Goal: Complete application form

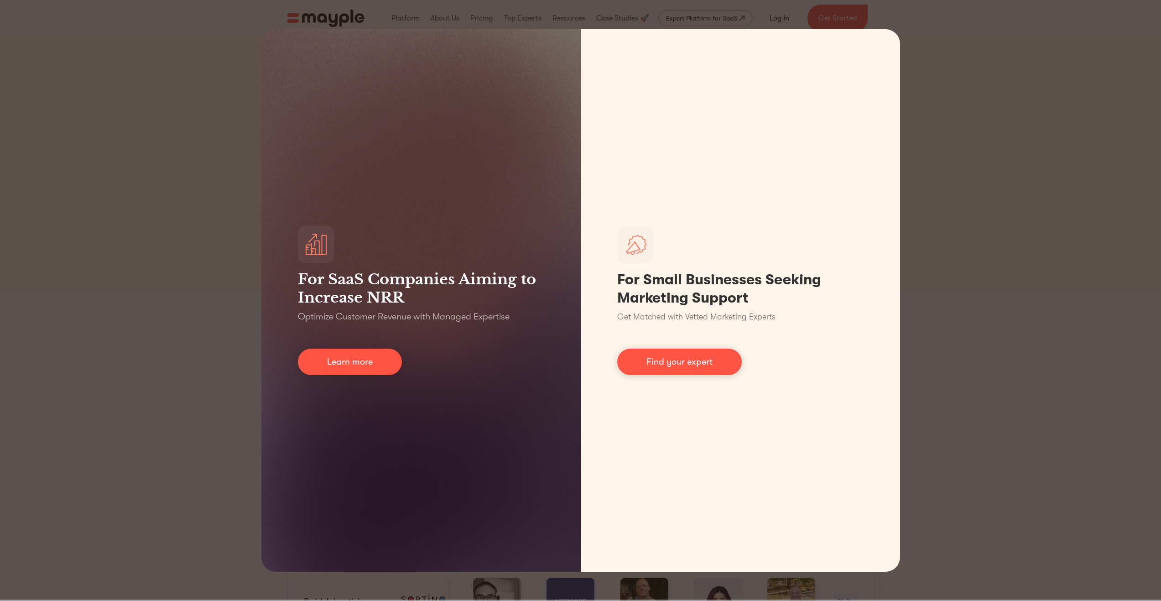
click at [949, 115] on div "For SaaS Companies Aiming to Increase NRR Optimize Customer Revenue with Manage…" at bounding box center [580, 300] width 1161 height 601
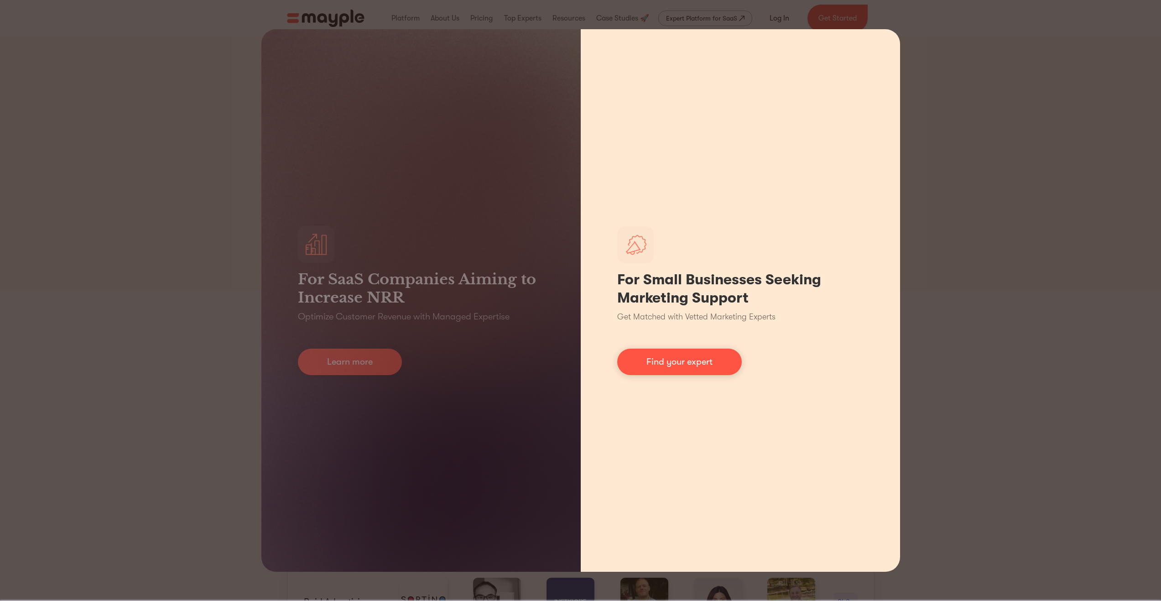
click at [899, 197] on div "For Small Businesses Seeking Marketing Support Get Matched with Vetted Marketin…" at bounding box center [740, 300] width 319 height 542
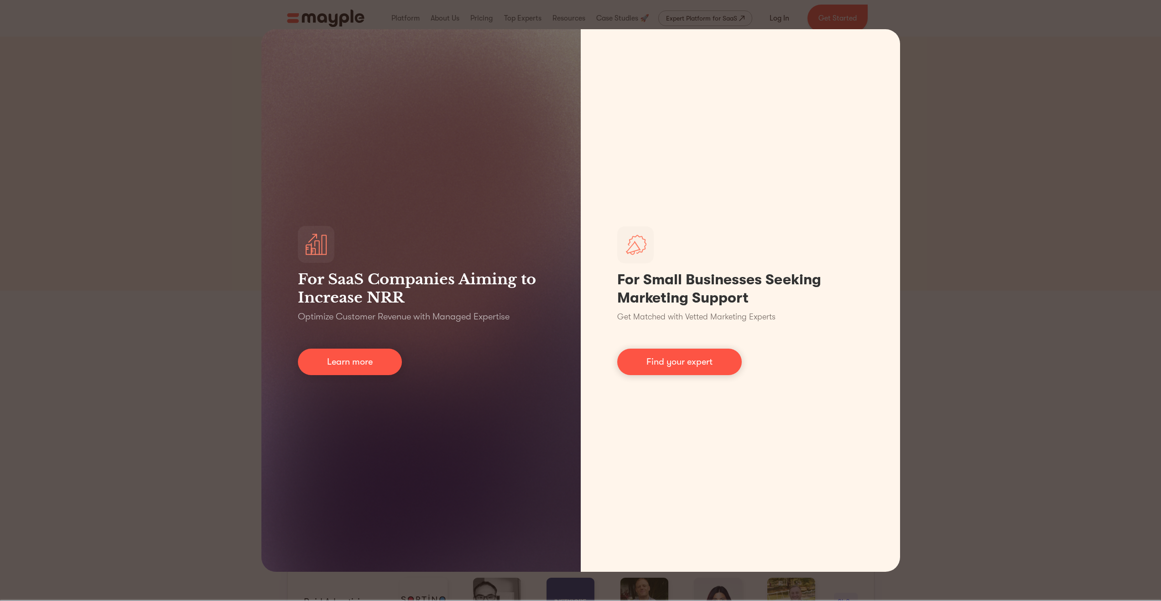
click at [791, 20] on div "For SaaS Companies Aiming to Increase NRR Optimize Customer Revenue with Manage…" at bounding box center [580, 300] width 1161 height 601
click at [1005, 337] on div "For SaaS Companies Aiming to Increase NRR Optimize Customer Revenue with Manage…" at bounding box center [580, 300] width 1161 height 601
drag, startPoint x: 1005, startPoint y: 337, endPoint x: 1004, endPoint y: 331, distance: 6.5
click at [1004, 333] on div "For SaaS Companies Aiming to Increase NRR Optimize Customer Revenue with Manage…" at bounding box center [580, 300] width 1161 height 601
click at [1012, 192] on div "For SaaS Companies Aiming to Increase NRR Optimize Customer Revenue with Manage…" at bounding box center [580, 300] width 1161 height 601
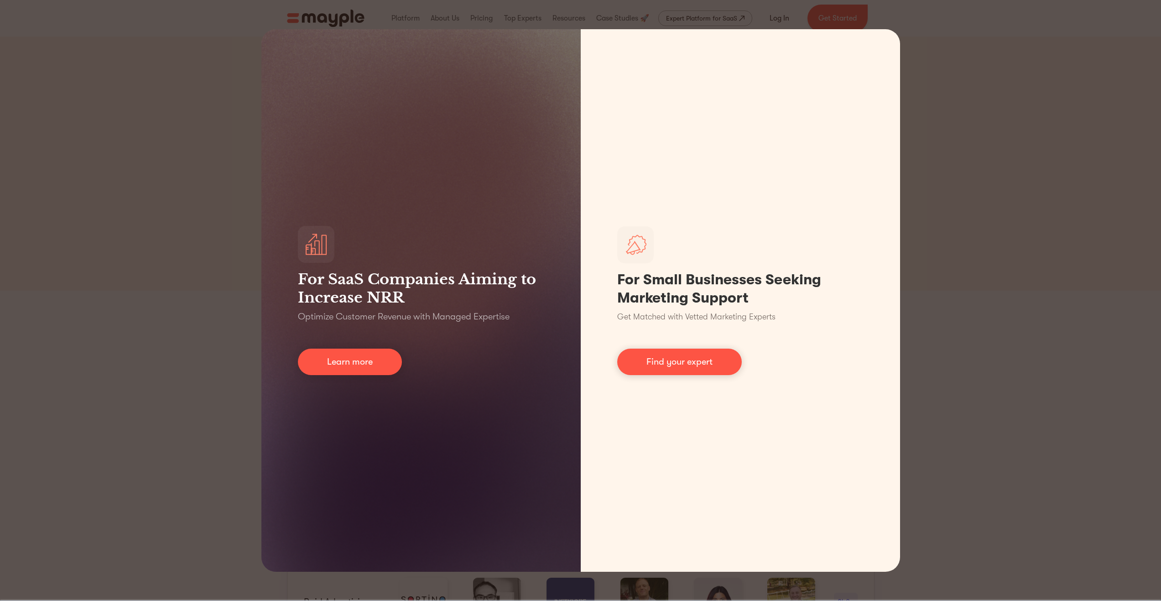
click at [950, 122] on div "For SaaS Companies Aiming to Increase NRR Optimize Customer Revenue with Manage…" at bounding box center [580, 300] width 1161 height 601
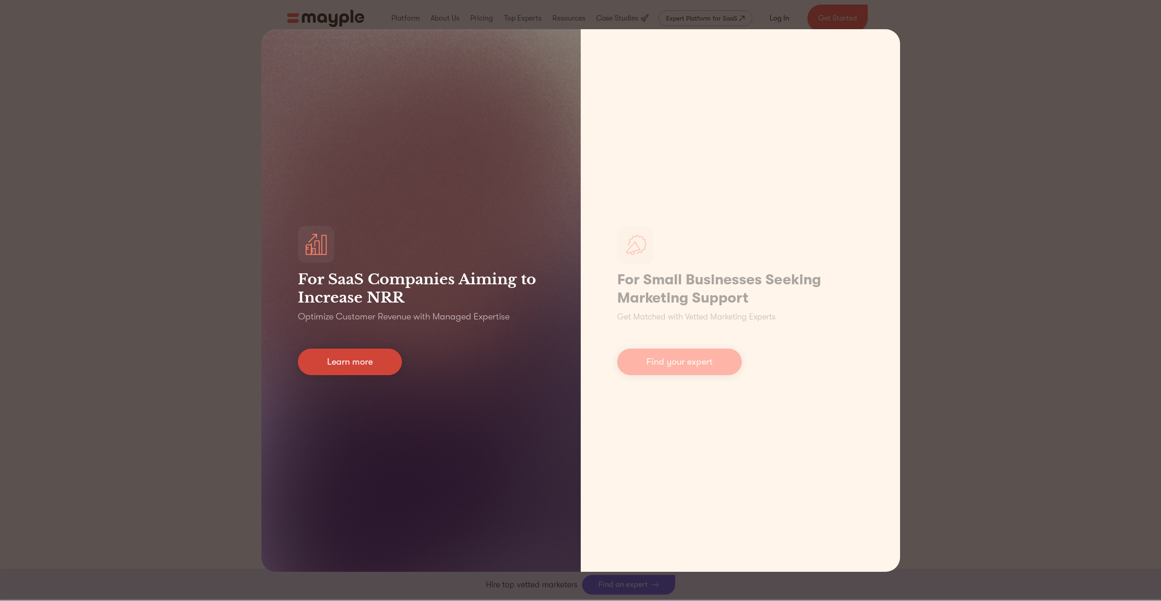
click at [376, 365] on link "Learn more" at bounding box center [350, 362] width 104 height 26
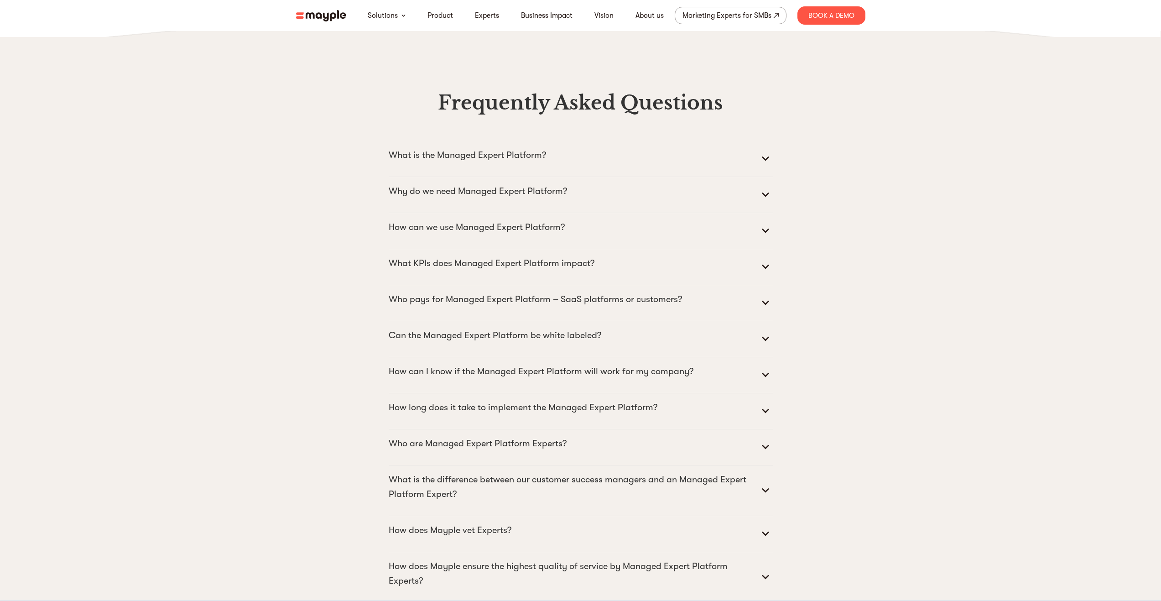
scroll to position [4156, 0]
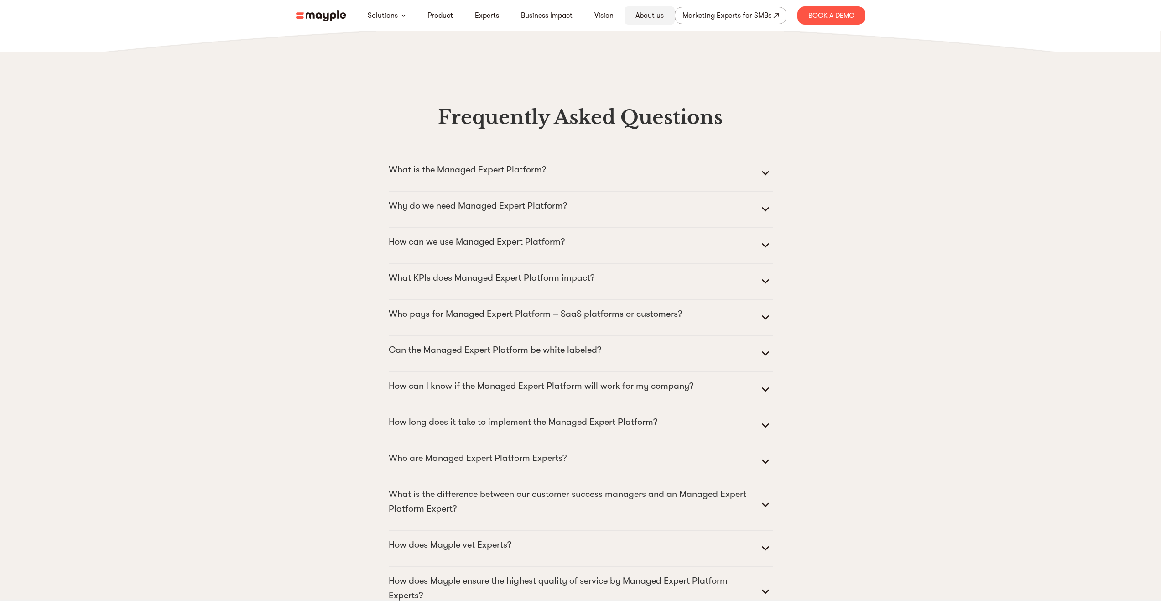
click at [646, 12] on link "About us" at bounding box center [649, 15] width 28 height 11
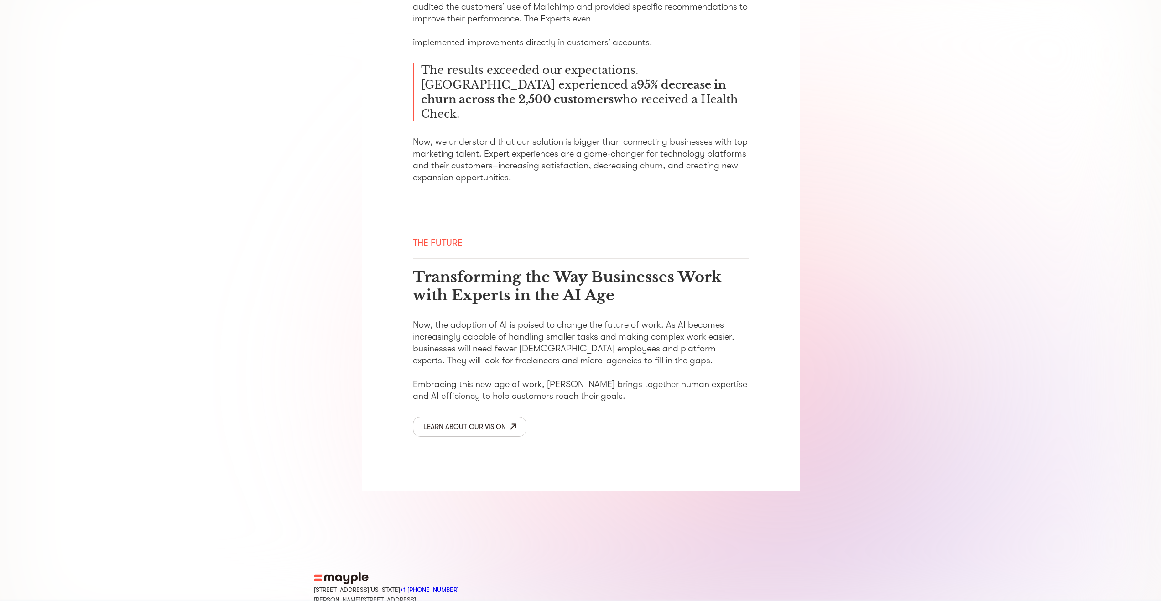
scroll to position [1278, 0]
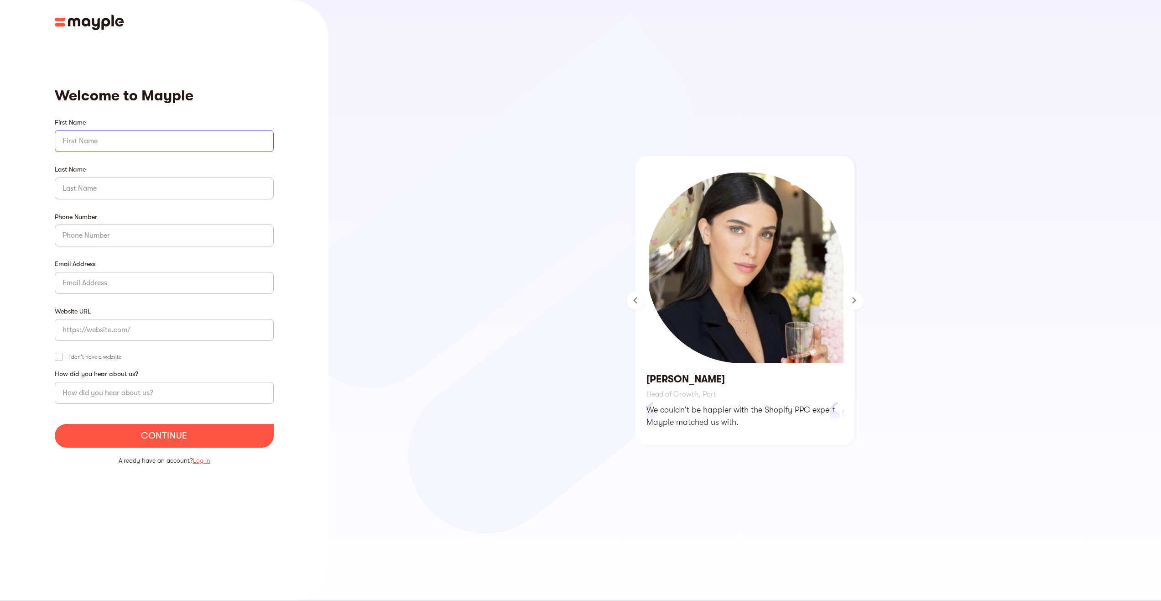
click at [119, 149] on input "First Name" at bounding box center [164, 141] width 219 height 22
type input "[PERSON_NAME]"
type input "Al Esai"
type input "4168093465"
type input "sam.al.esai@gmail.com"
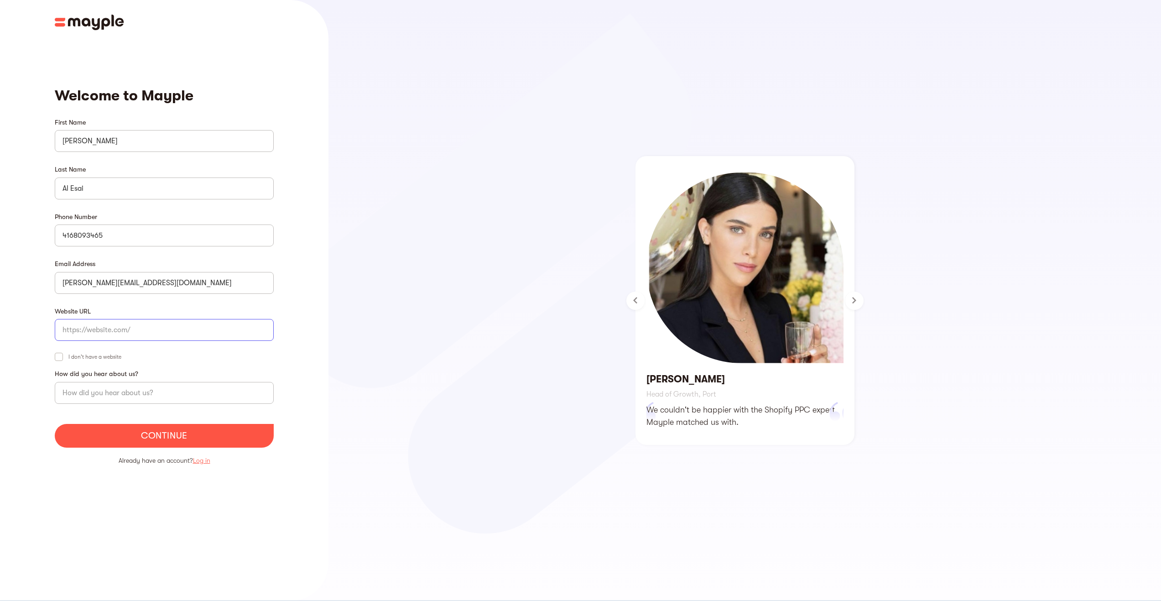
click at [138, 333] on input "Website URL" at bounding box center [164, 330] width 219 height 22
click at [55, 424] on input "Continue" at bounding box center [164, 436] width 219 height 24
click at [171, 331] on input "samalesai.ca" at bounding box center [164, 330] width 219 height 22
paste input "https://samalesai.ca/"
type input "https://samalesai.ca/"
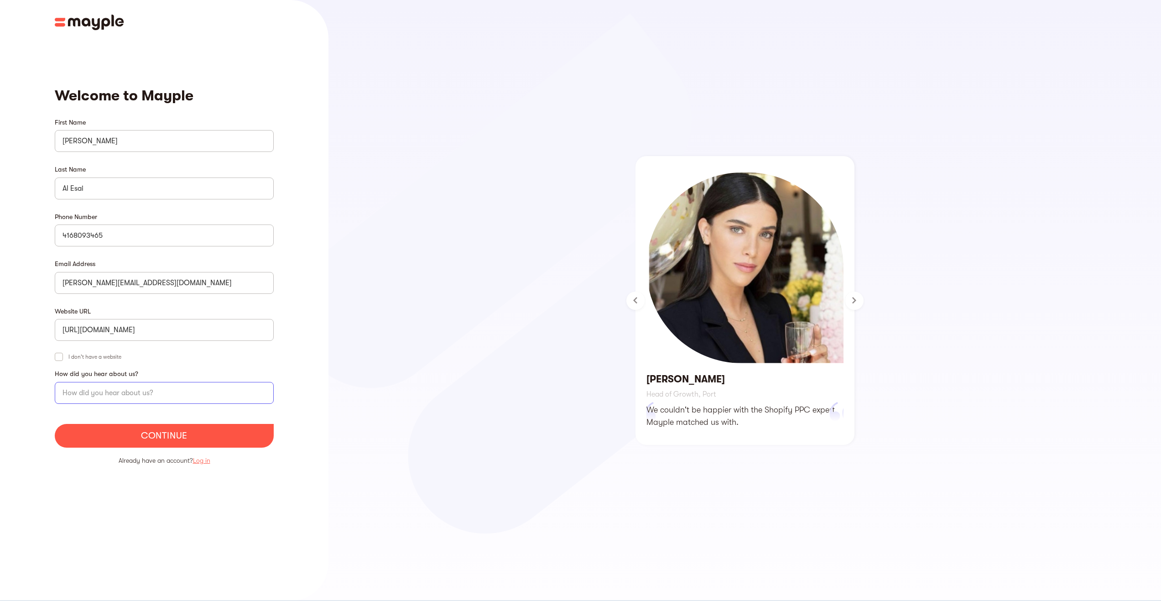
click at [154, 389] on input "briefForm" at bounding box center [164, 393] width 219 height 22
type input "friend"
click at [128, 436] on input "Continue" at bounding box center [164, 436] width 219 height 24
click at [185, 449] on form "First Name Sam Last Name Al Esai Phone Number 4168093465 Email Address sam.al.e…" at bounding box center [164, 295] width 219 height 355
click at [186, 437] on input "Continue" at bounding box center [164, 436] width 219 height 24
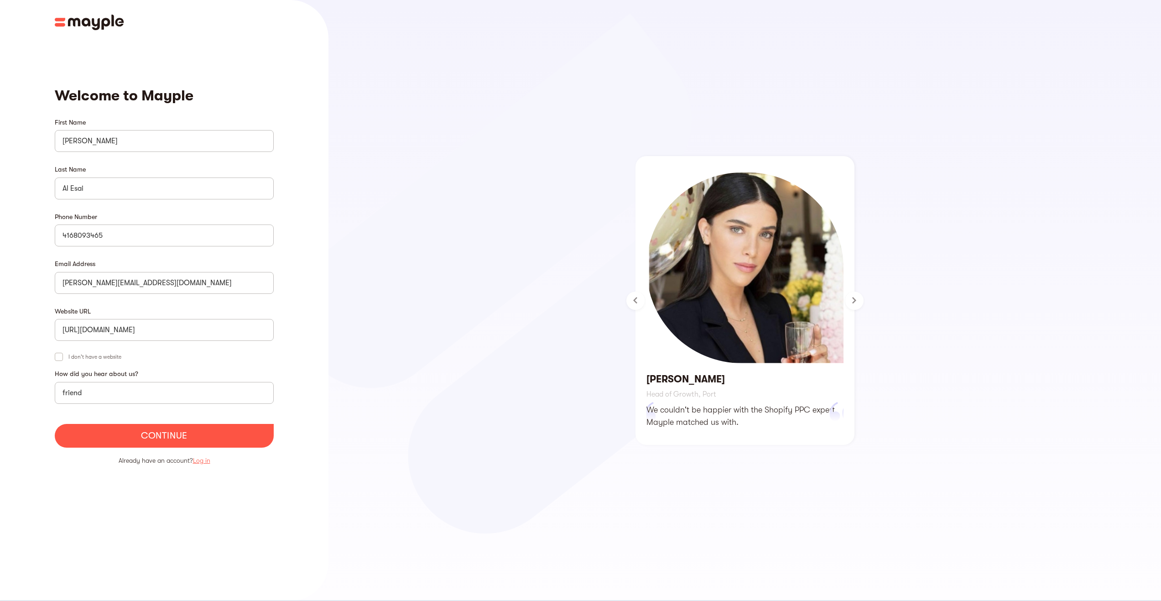
click at [191, 432] on input "Continue" at bounding box center [164, 436] width 219 height 24
type input "Continue"
click at [106, 19] on img at bounding box center [89, 23] width 69 height 16
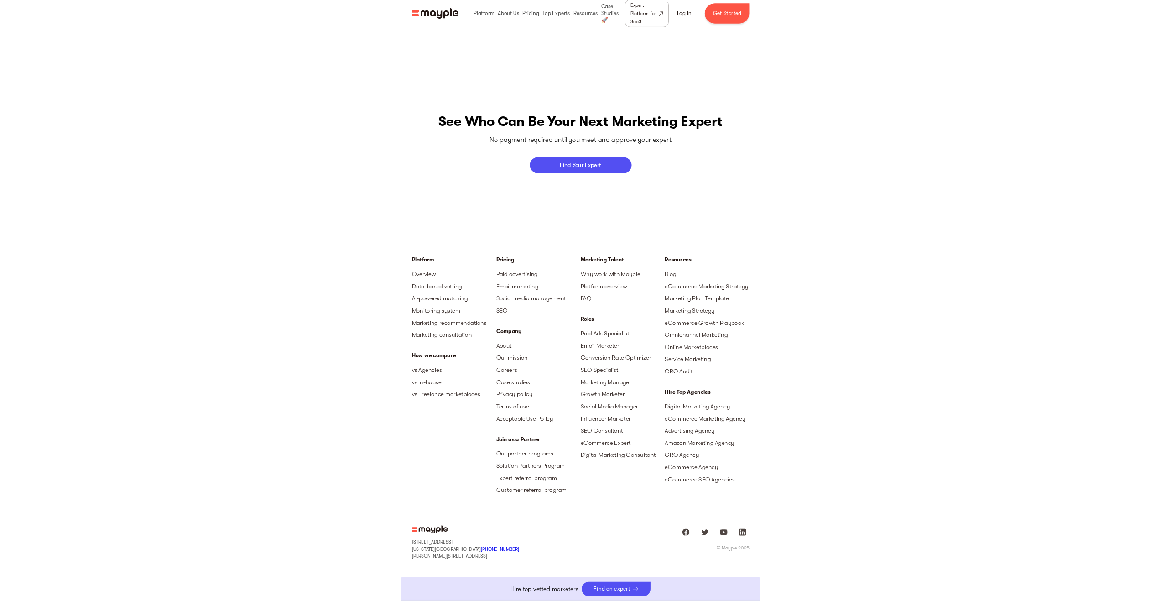
scroll to position [3762, 0]
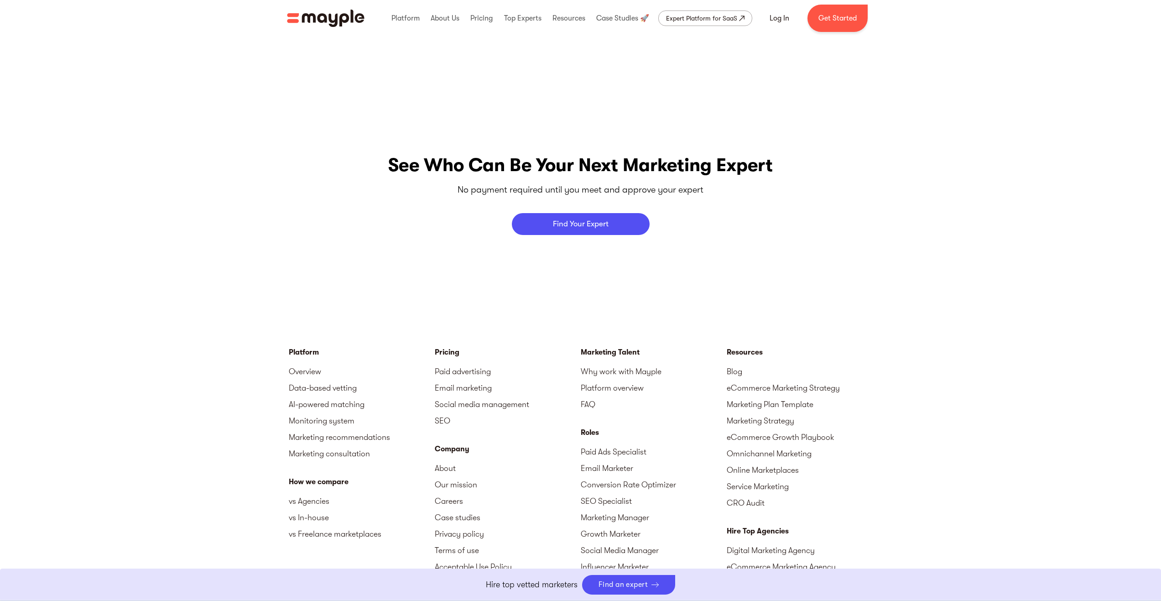
drag, startPoint x: 17, startPoint y: 240, endPoint x: 23, endPoint y: 231, distance: 11.5
click at [17, 240] on div "See Who Can Be Your Next Marketing Expert No payment required until you meet an…" at bounding box center [580, 193] width 1161 height 197
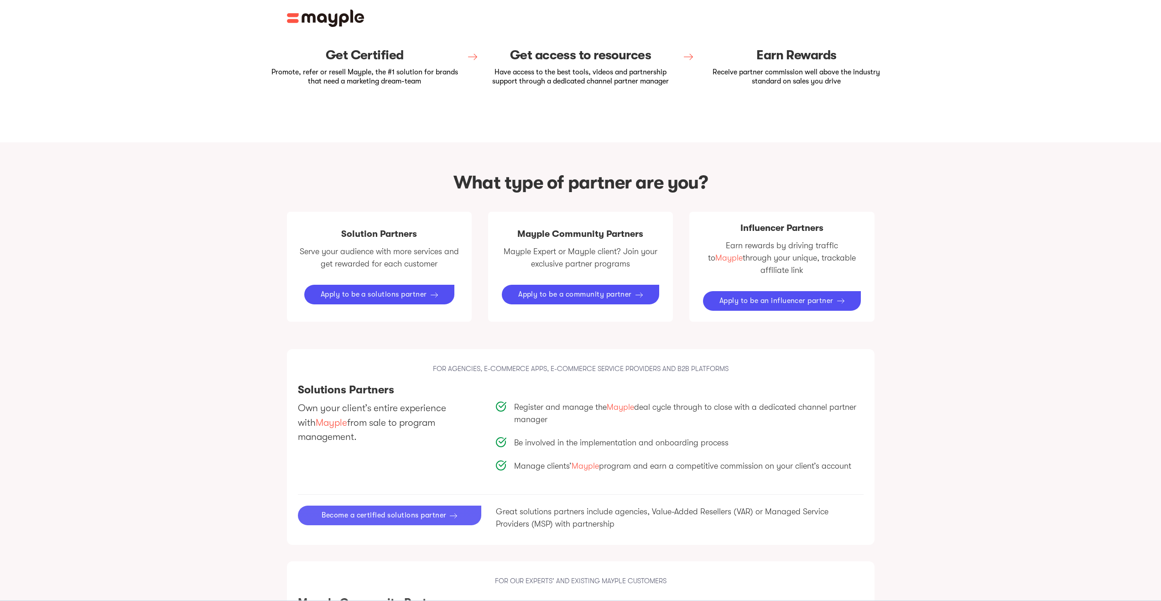
scroll to position [547, 0]
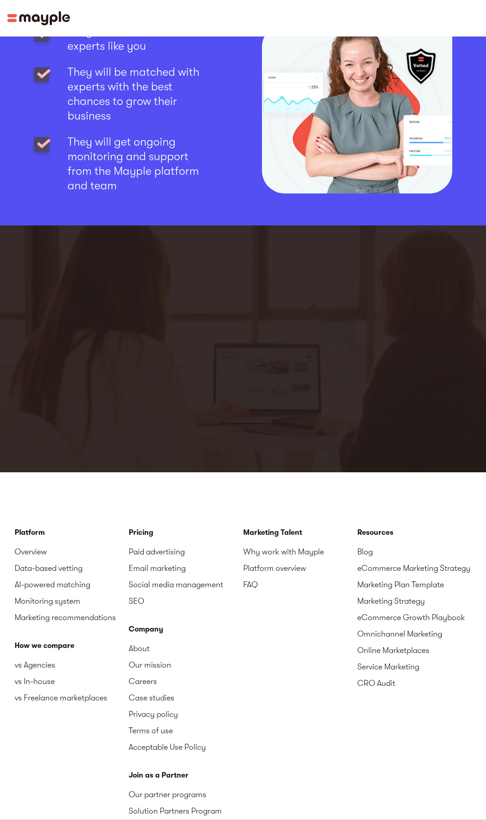
scroll to position [1125, 0]
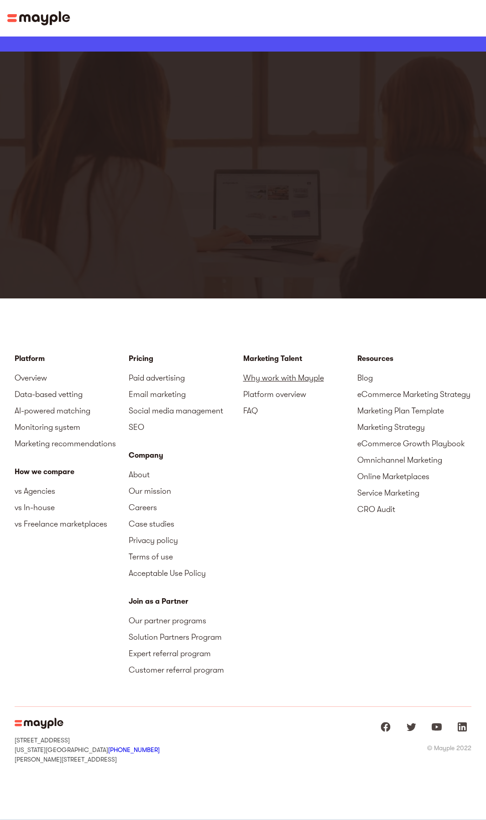
click at [290, 380] on link "Why work with Mayple" at bounding box center [300, 378] width 114 height 16
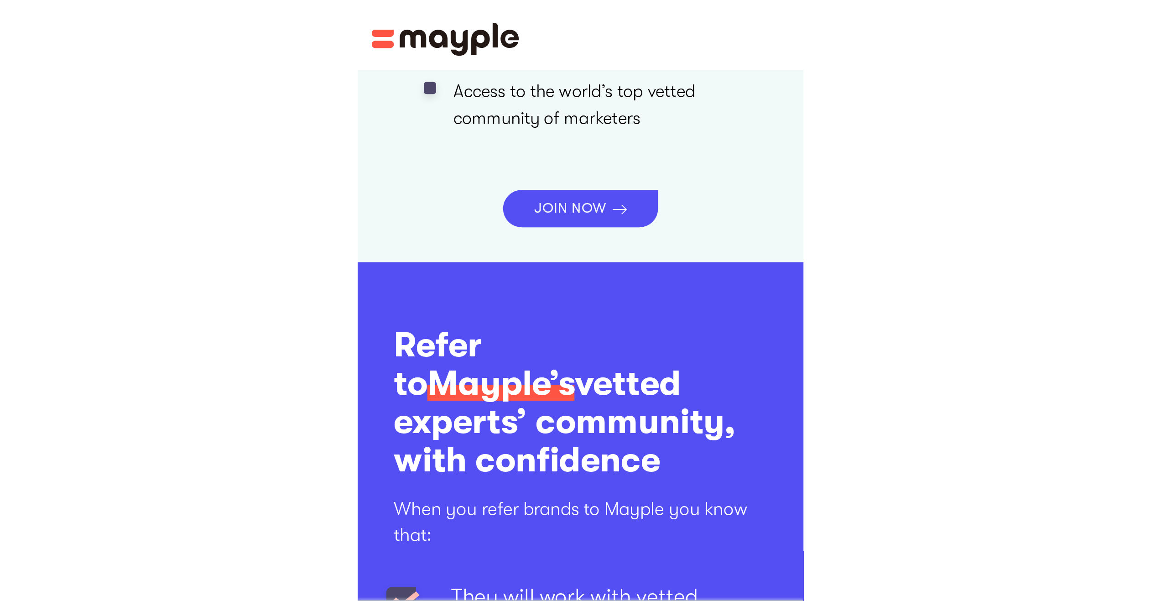
scroll to position [1113, 0]
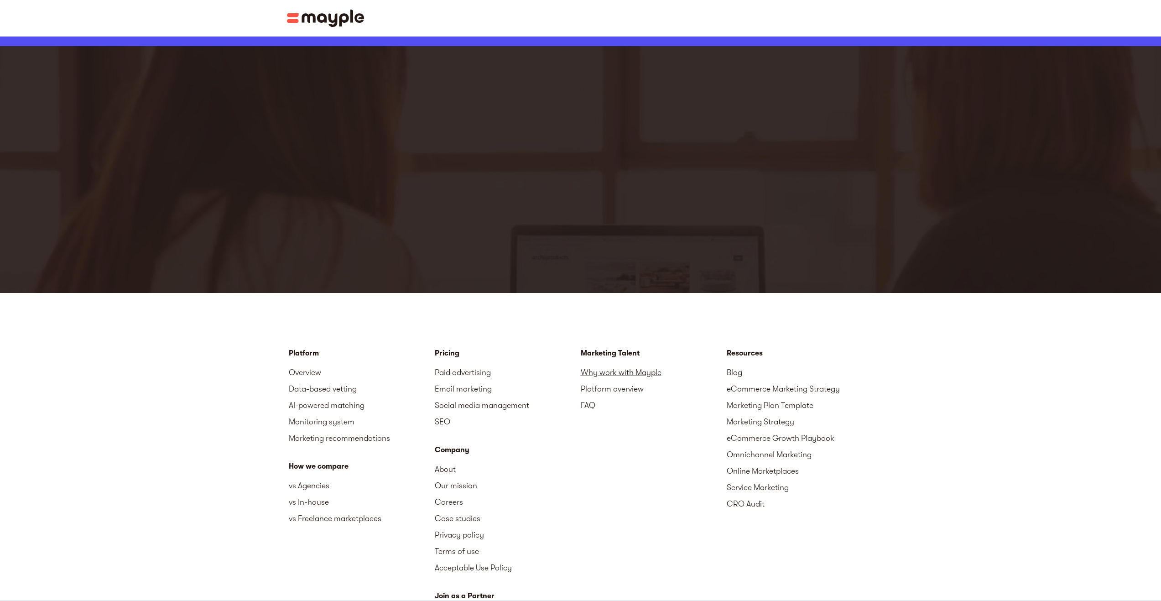
click at [485, 374] on link "Why work with Mayple" at bounding box center [654, 372] width 146 height 16
click at [485, 395] on link "Platform overview" at bounding box center [654, 388] width 146 height 16
click at [485, 387] on link "Platform overview" at bounding box center [654, 388] width 146 height 16
click at [485, 370] on link "Blog" at bounding box center [800, 372] width 146 height 16
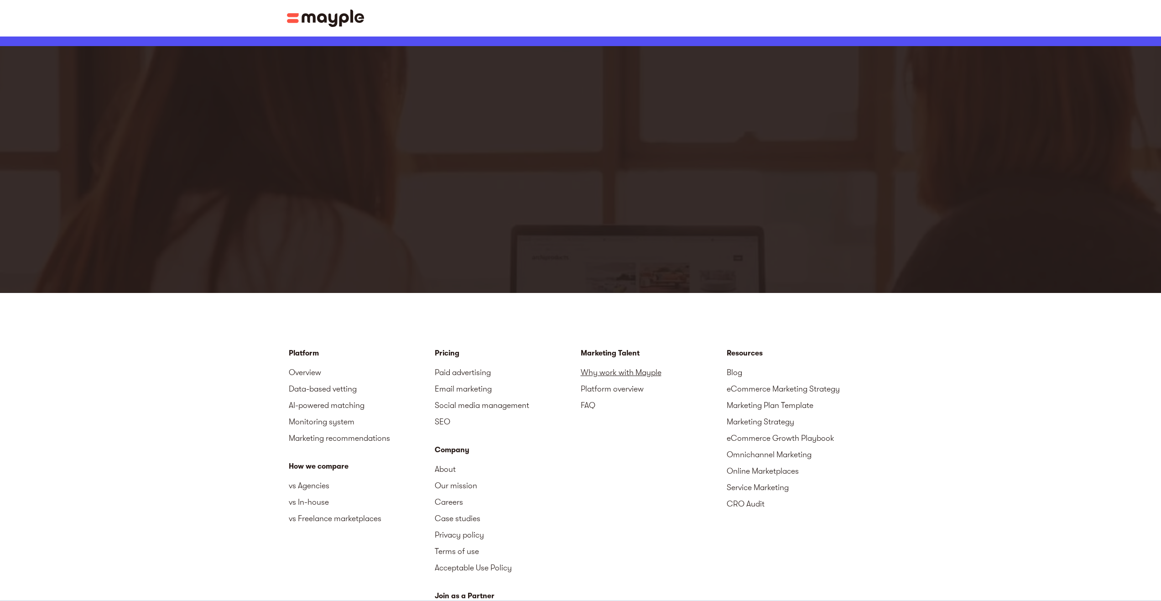
click at [485, 375] on link "Why work with Mayple" at bounding box center [654, 372] width 146 height 16
click at [323, 367] on link "Overview" at bounding box center [362, 372] width 146 height 16
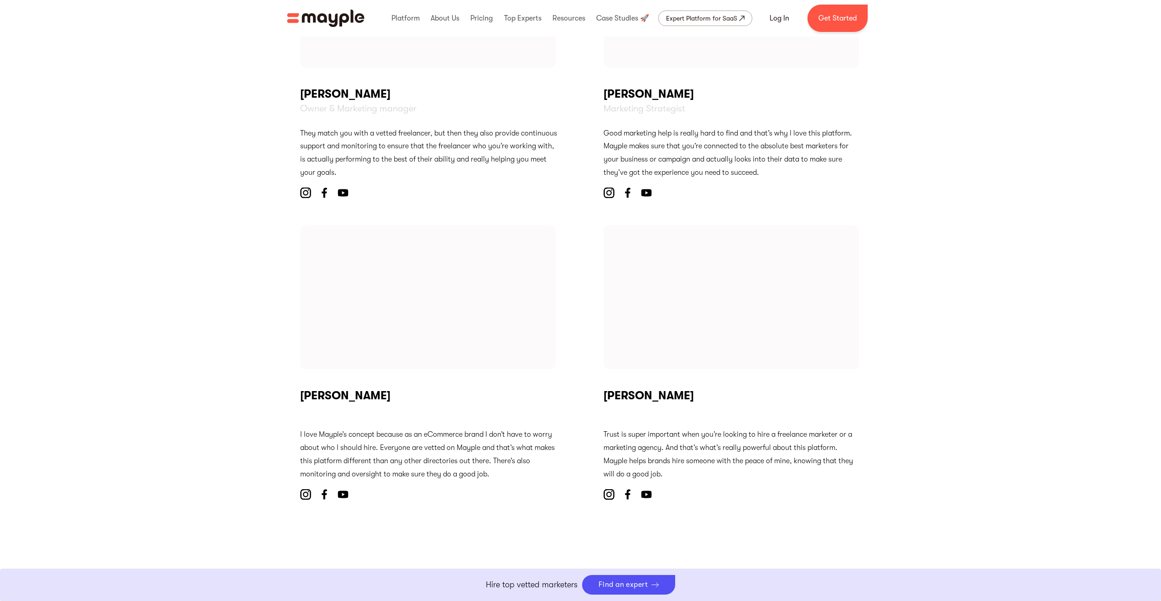
scroll to position [3974, 0]
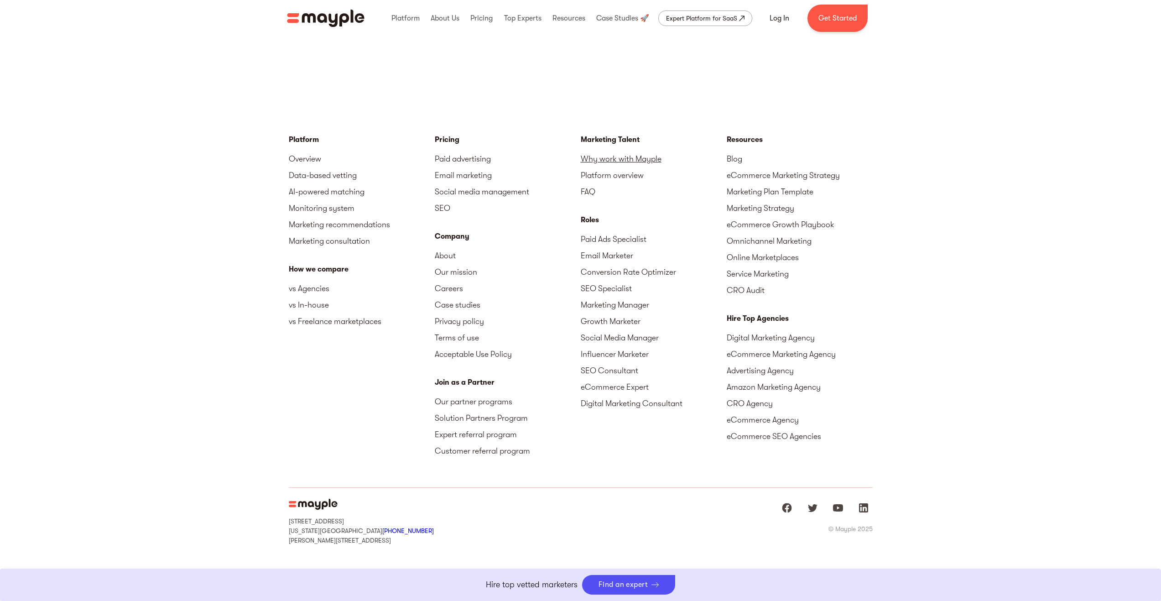
click at [601, 159] on link "Why work with Mayple" at bounding box center [654, 159] width 146 height 16
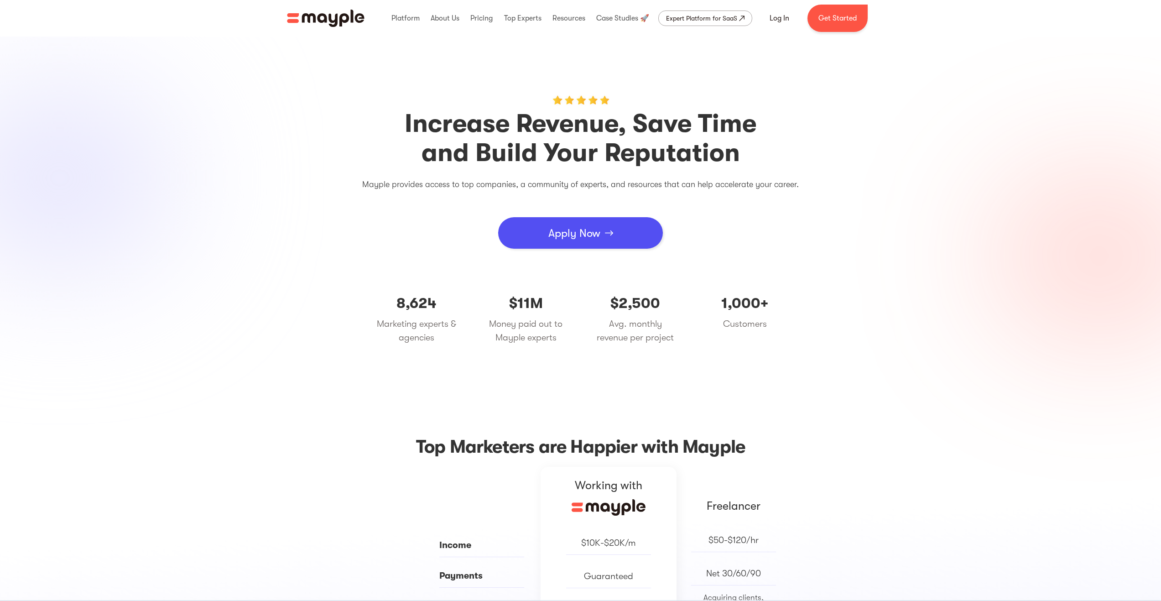
click at [597, 224] on div "Apply Now" at bounding box center [574, 232] width 52 height 27
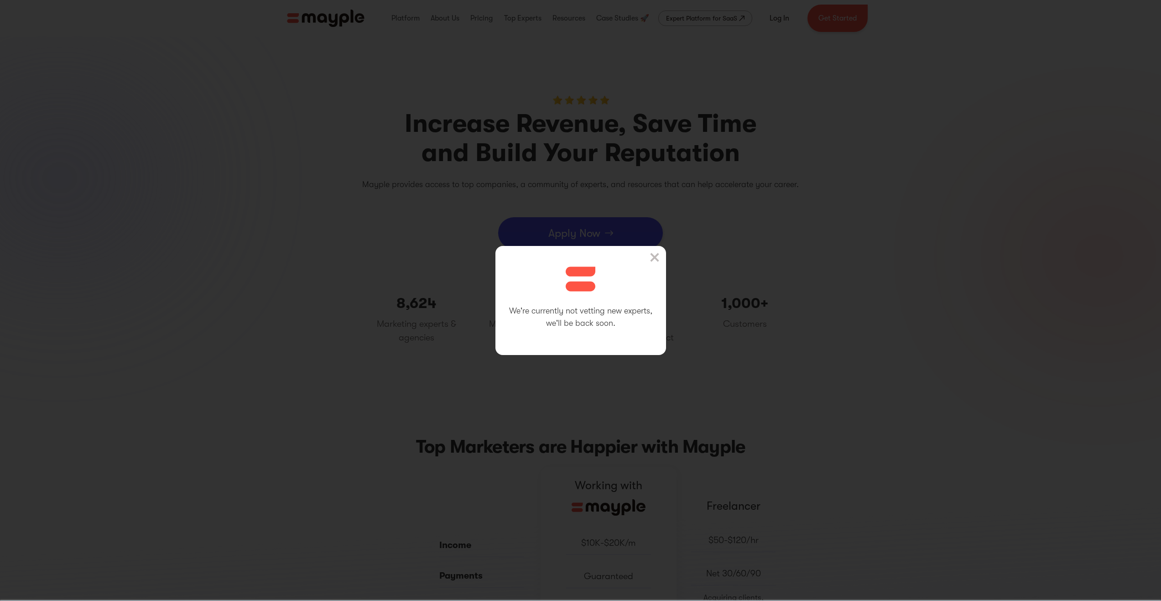
click at [659, 254] on img at bounding box center [654, 257] width 9 height 9
